Goal: Navigation & Orientation: Go to known website

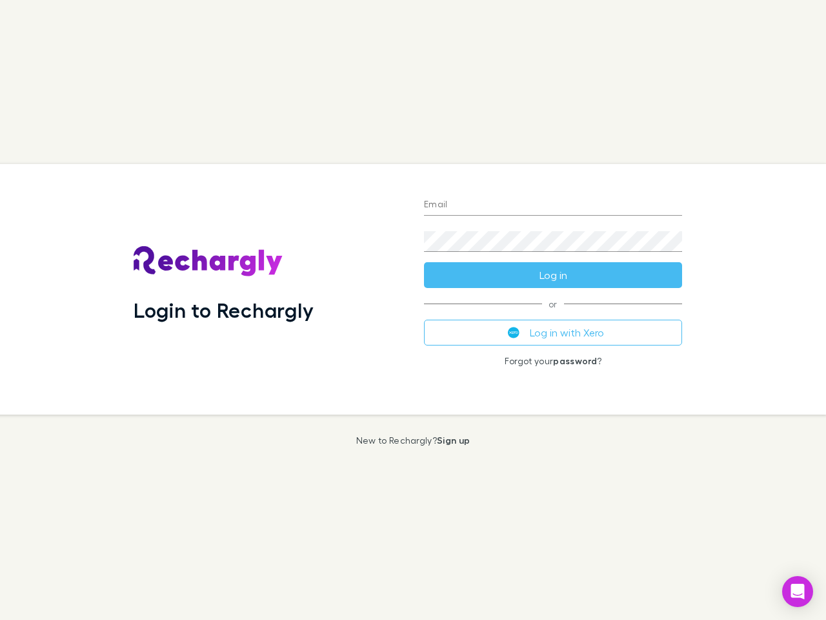
click at [413, 310] on div "Login to Rechargly" at bounding box center [268, 289] width 290 height 250
click at [553, 205] on input "Email" at bounding box center [553, 205] width 258 height 21
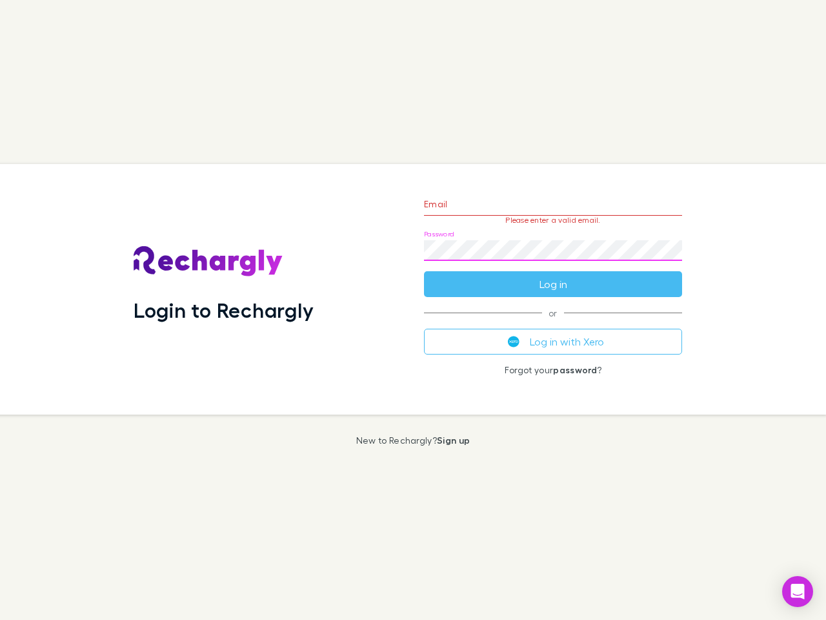
click at [553, 275] on form "Email Please enter a valid email. Password Log in" at bounding box center [553, 241] width 258 height 112
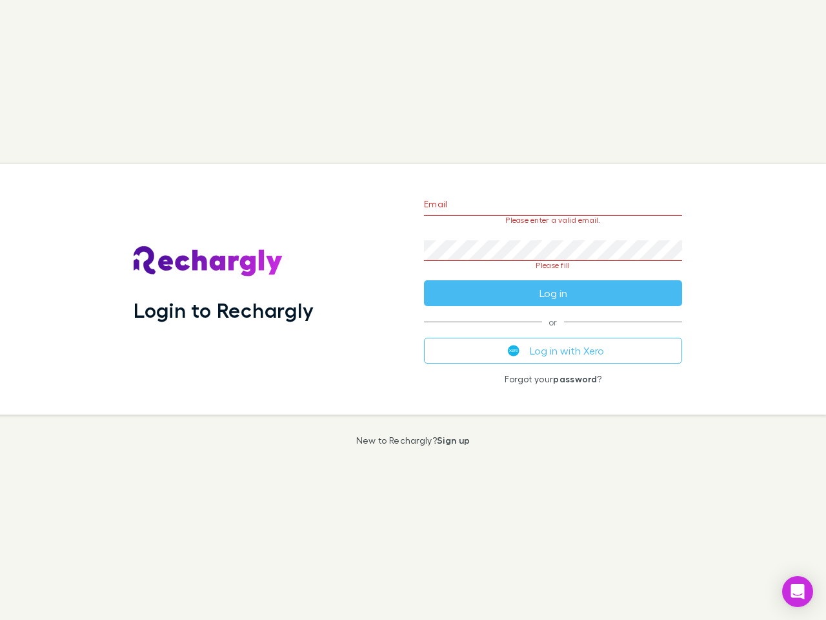
click at [553, 332] on div "Email Please enter a valid email. Password Please fill Log in or Log in with Xe…" at bounding box center [553, 289] width 279 height 250
click at [798, 591] on icon "Open Intercom Messenger" at bounding box center [798, 591] width 14 height 15
